Goal: Information Seeking & Learning: Learn about a topic

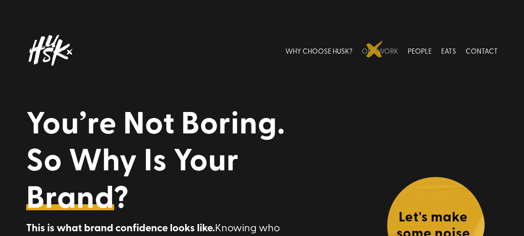
click at [375, 49] on link "OUR WORK" at bounding box center [380, 50] width 36 height 38
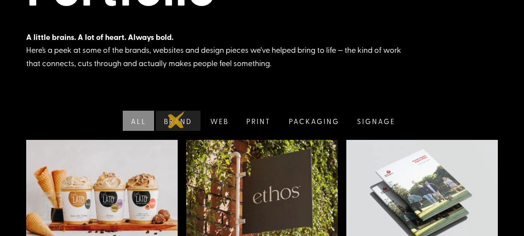
click at [176, 120] on link "Brand" at bounding box center [177, 121] width 46 height 20
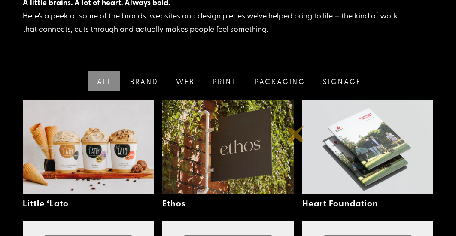
scroll to position [172, 0]
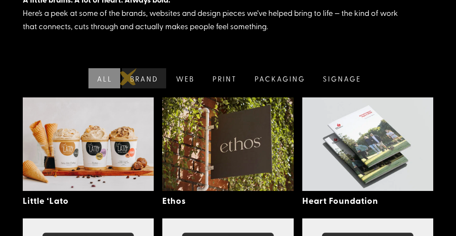
click at [135, 76] on link "Brand" at bounding box center [143, 78] width 46 height 20
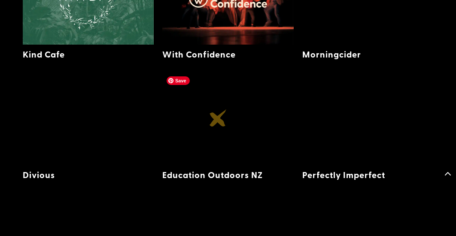
scroll to position [481, 0]
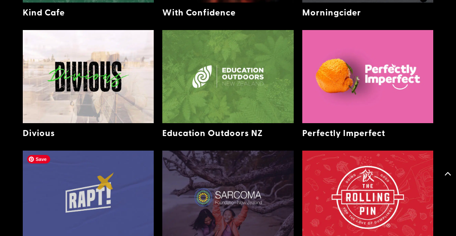
click at [106, 181] on img at bounding box center [88, 197] width 131 height 93
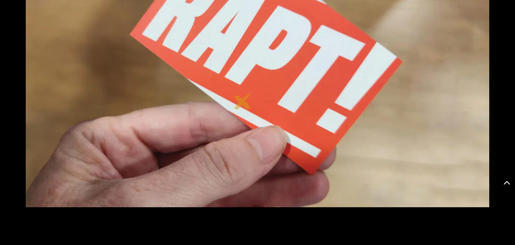
scroll to position [1854, 0]
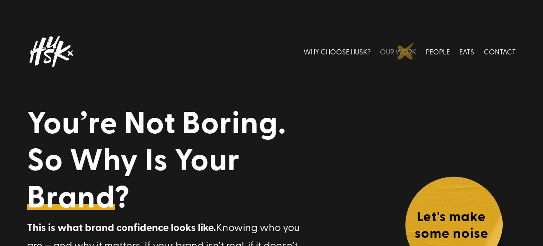
click at [405, 51] on link "OUR WORK" at bounding box center [398, 52] width 36 height 38
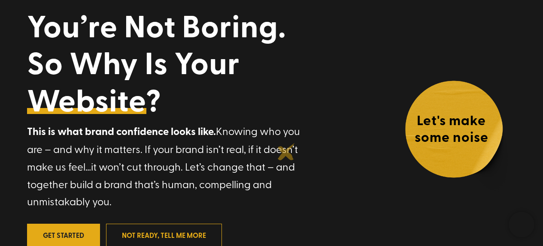
scroll to position [102, 0]
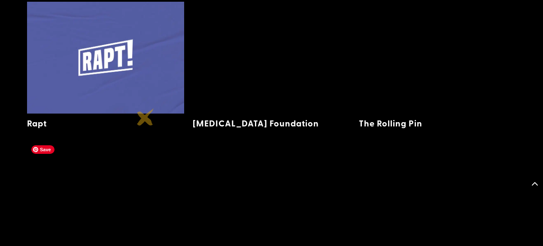
scroll to position [693, 0]
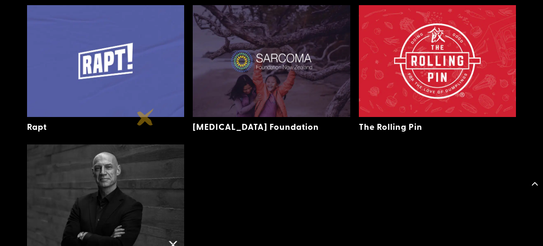
click at [145, 117] on div "Rapt" at bounding box center [103, 126] width 153 height 19
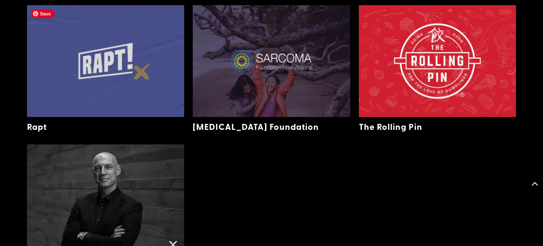
click at [142, 71] on img at bounding box center [105, 61] width 157 height 112
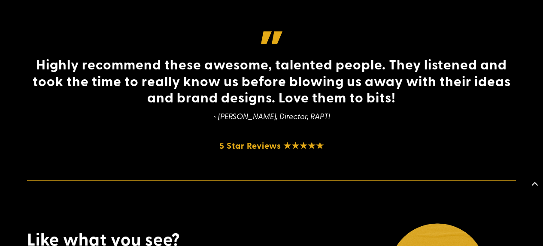
scroll to position [3550, 0]
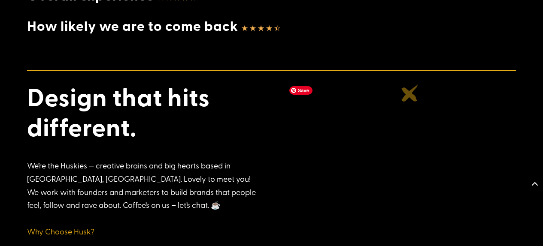
scroll to position [1407, 0]
